Goal: Information Seeking & Learning: Check status

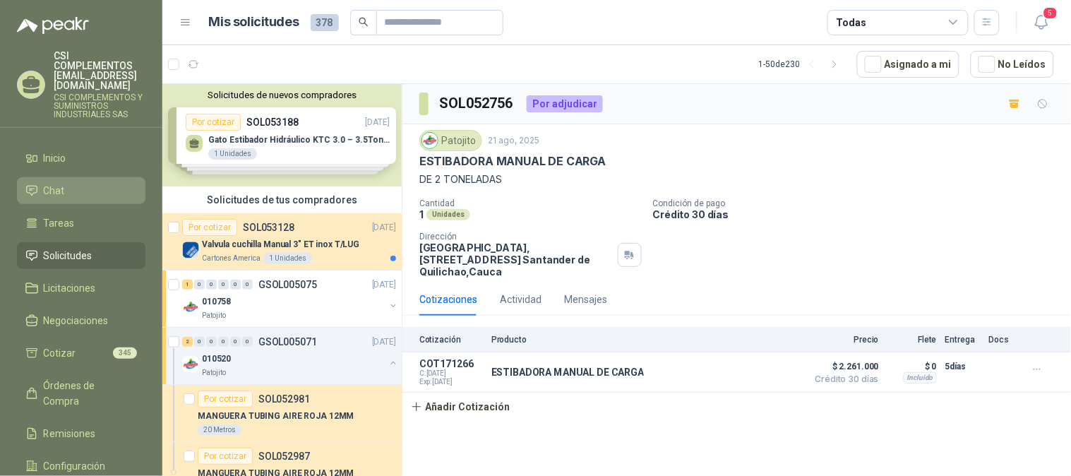
scroll to position [1254, 0]
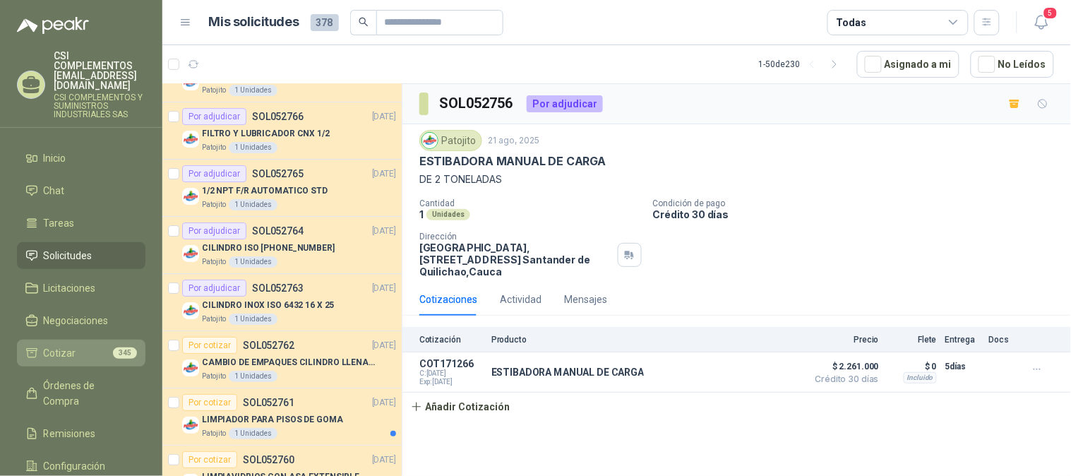
click at [71, 345] on span "Cotizar" at bounding box center [60, 353] width 32 height 16
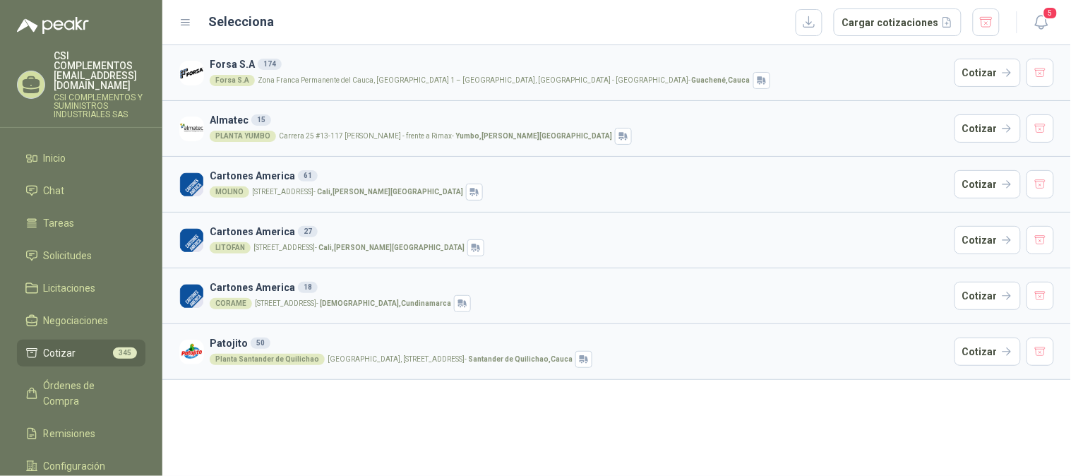
click at [64, 345] on span "Cotizar" at bounding box center [60, 353] width 32 height 16
click at [58, 248] on span "Solicitudes" at bounding box center [68, 256] width 49 height 16
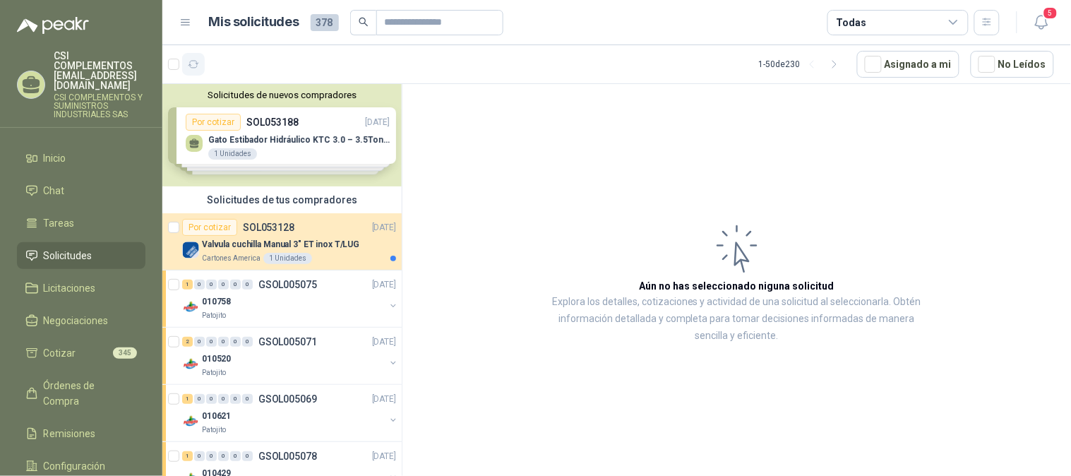
click at [193, 67] on icon "button" at bounding box center [194, 65] width 12 height 12
click at [196, 61] on icon "button" at bounding box center [194, 65] width 12 height 12
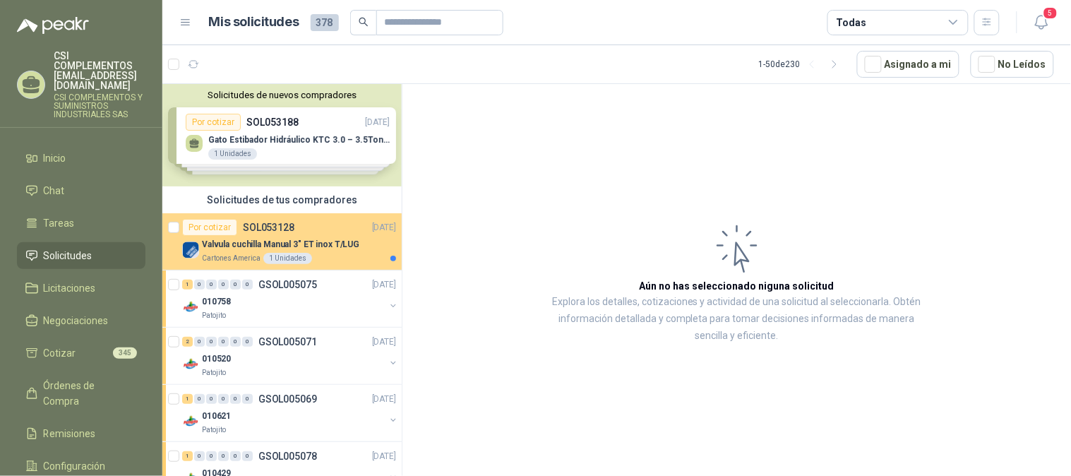
click at [271, 227] on p "SOL053128" at bounding box center [269, 227] width 52 height 10
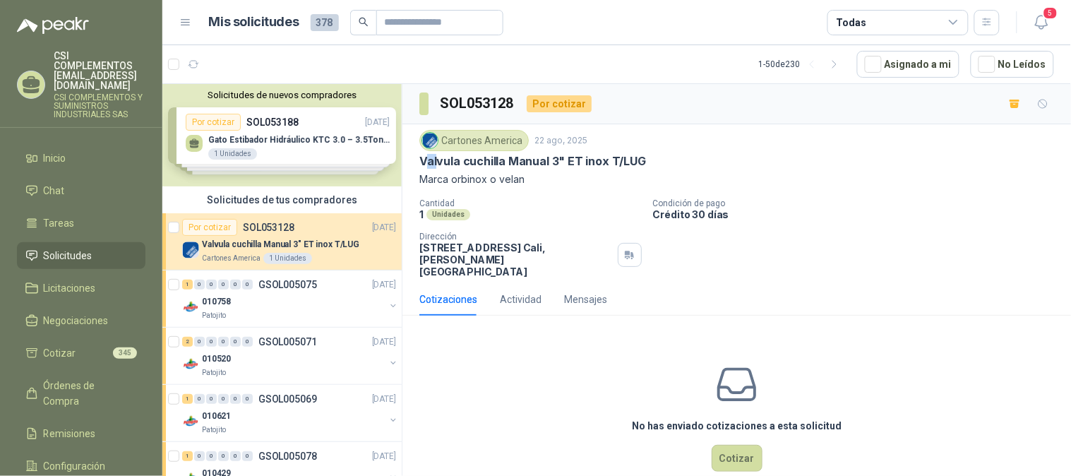
drag, startPoint x: 426, startPoint y: 157, endPoint x: 440, endPoint y: 168, distance: 18.2
click at [440, 167] on p "Valvula cuchilla Manual 3" ET inox T/LUG" at bounding box center [532, 161] width 227 height 15
click at [505, 184] on p "Marca orbinox o velan" at bounding box center [736, 180] width 635 height 16
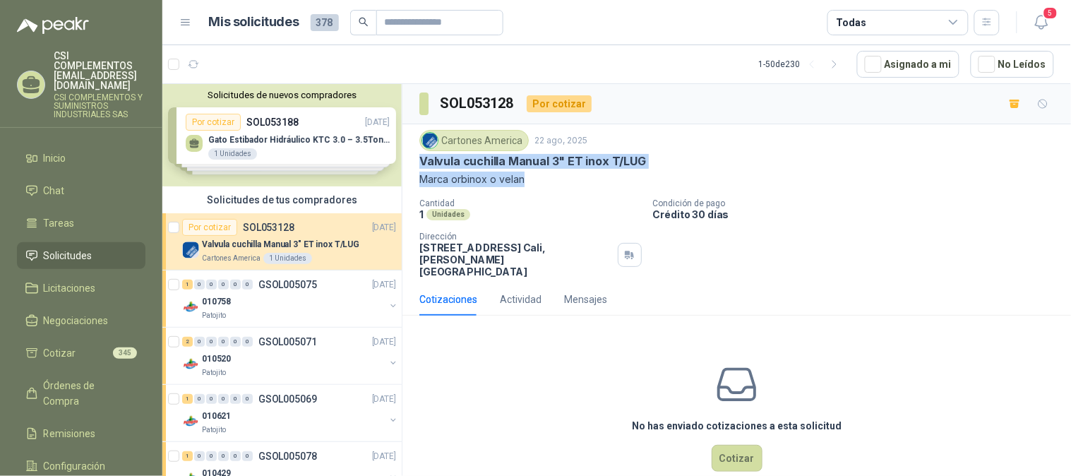
drag, startPoint x: 531, startPoint y: 186, endPoint x: 411, endPoint y: 160, distance: 122.1
click at [411, 160] on div "Cartones America [DATE] Valvula cuchilla Manual 3" ET inox T/LUG Marca orbinox …" at bounding box center [736, 203] width 668 height 159
copy div "Valvula cuchilla Manual 3" ET inox T/LUG Marca orbinox o velan"
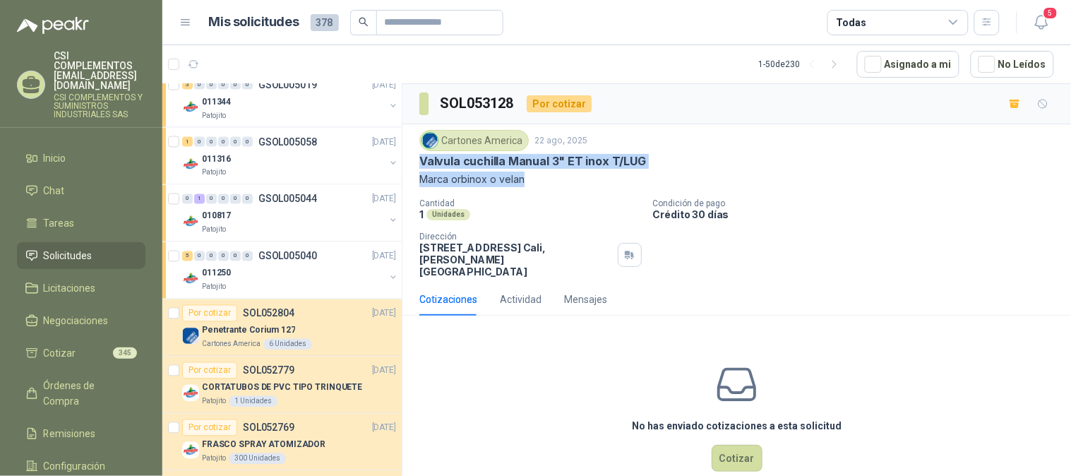
scroll to position [627, 0]
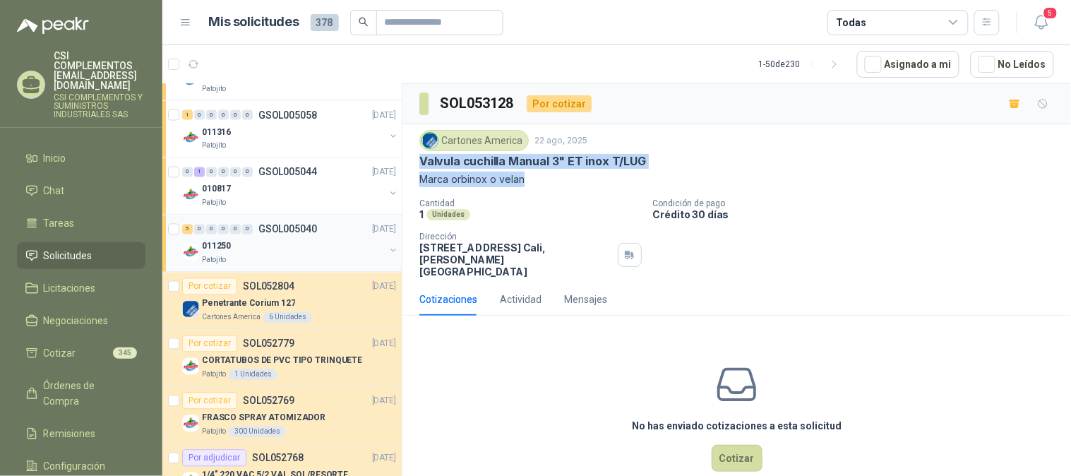
click at [277, 248] on div "011250" at bounding box center [293, 246] width 183 height 17
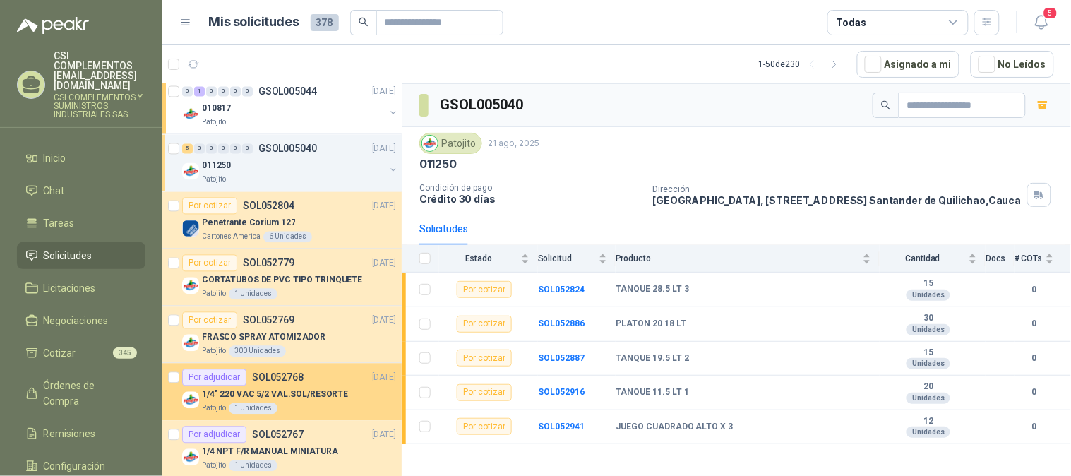
scroll to position [706, 0]
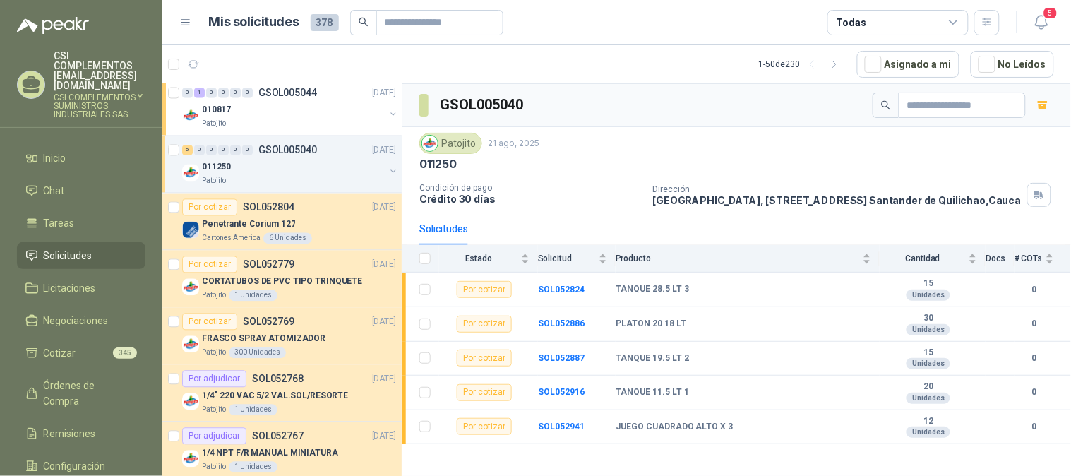
click at [291, 164] on div "011250" at bounding box center [293, 167] width 183 height 17
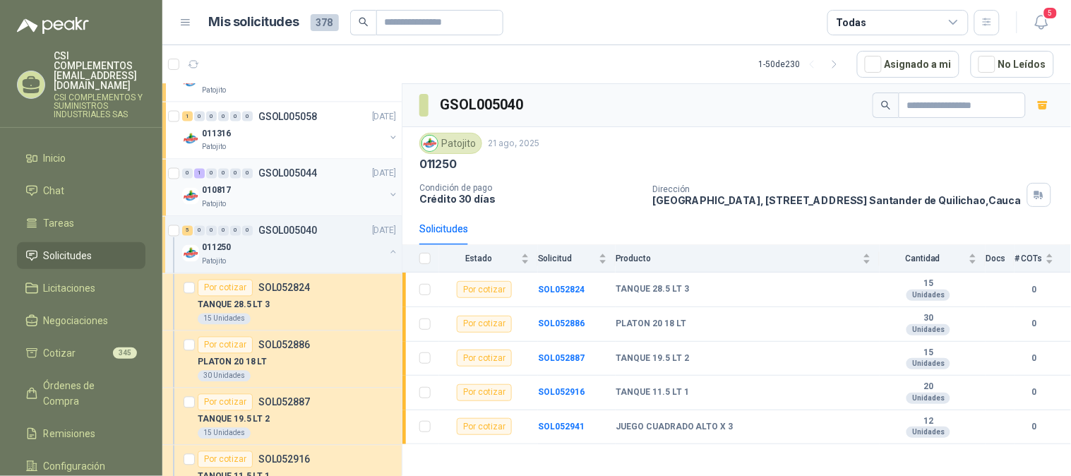
scroll to position [548, 0]
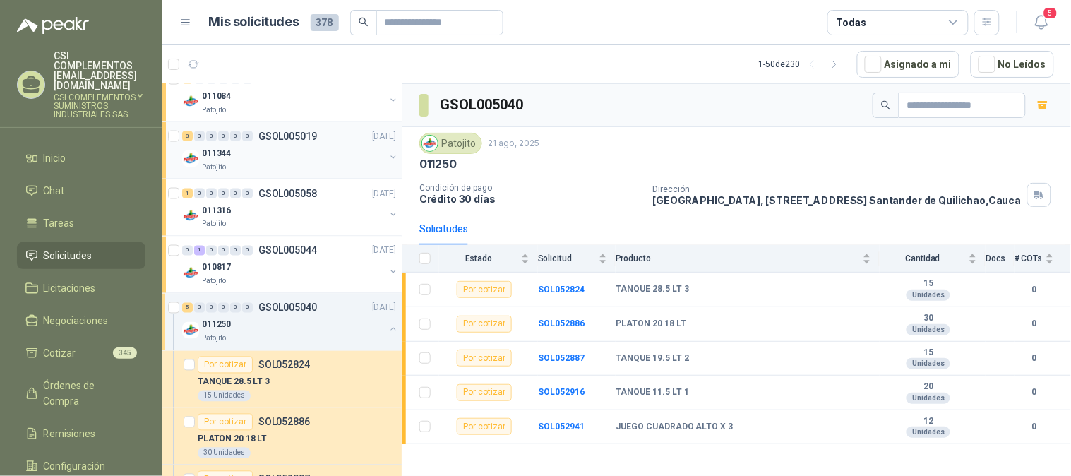
click at [289, 158] on div "011344" at bounding box center [293, 153] width 183 height 17
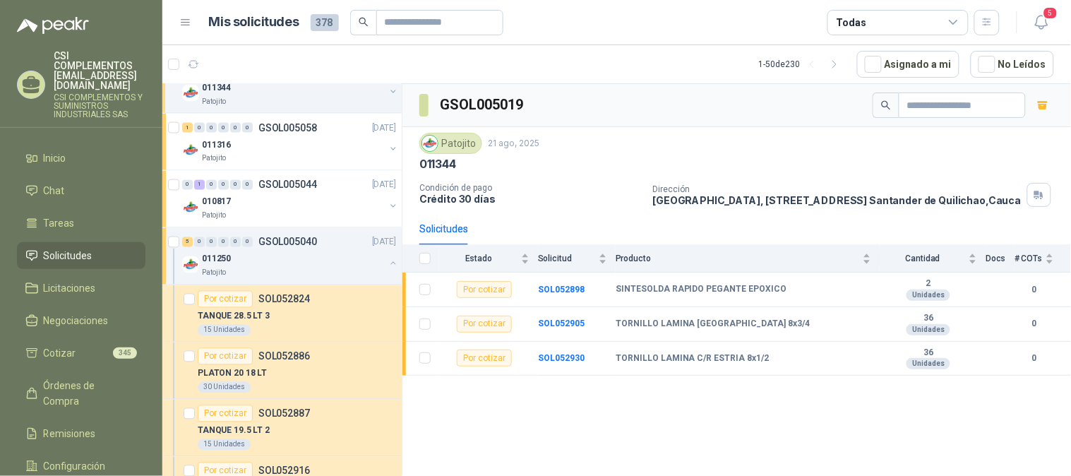
scroll to position [627, 0]
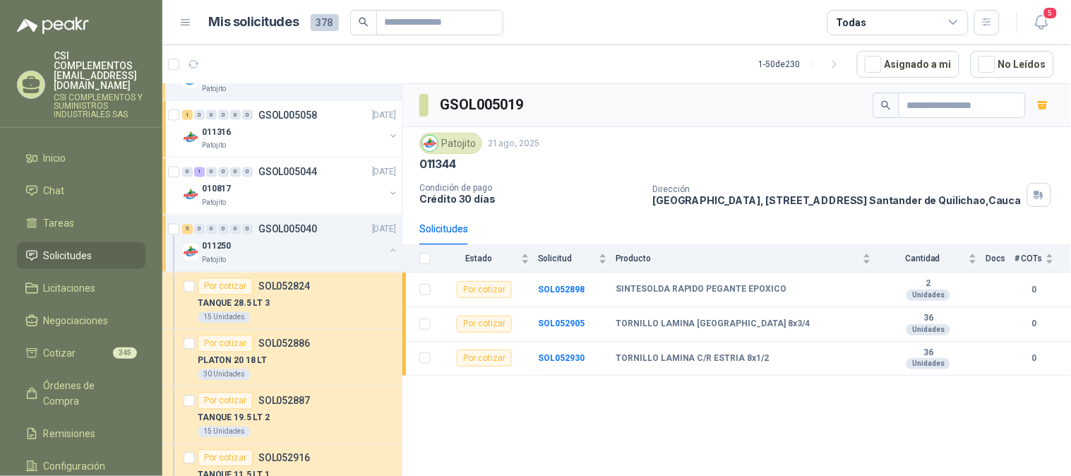
click at [301, 263] on div "Patojito" at bounding box center [293, 260] width 183 height 11
